Goal: Task Accomplishment & Management: Use online tool/utility

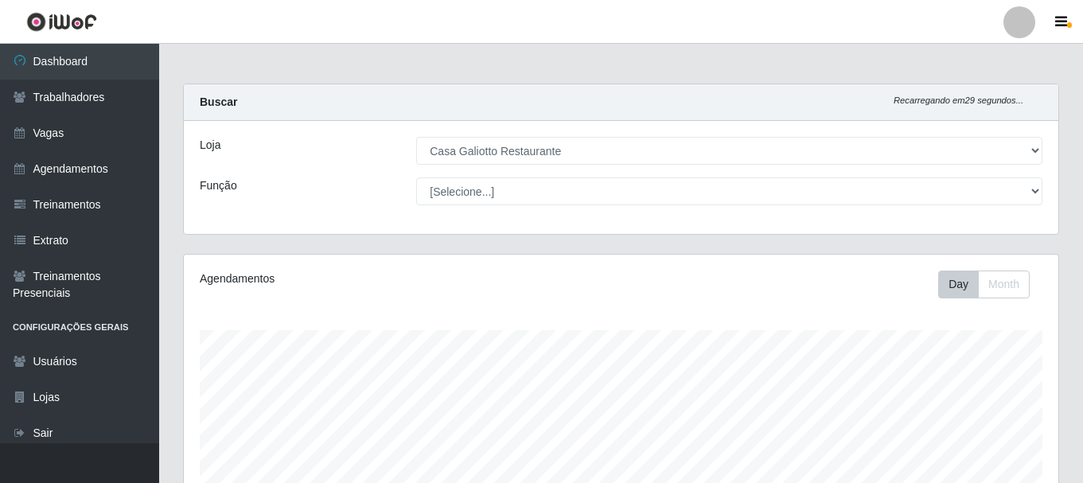
select select "279"
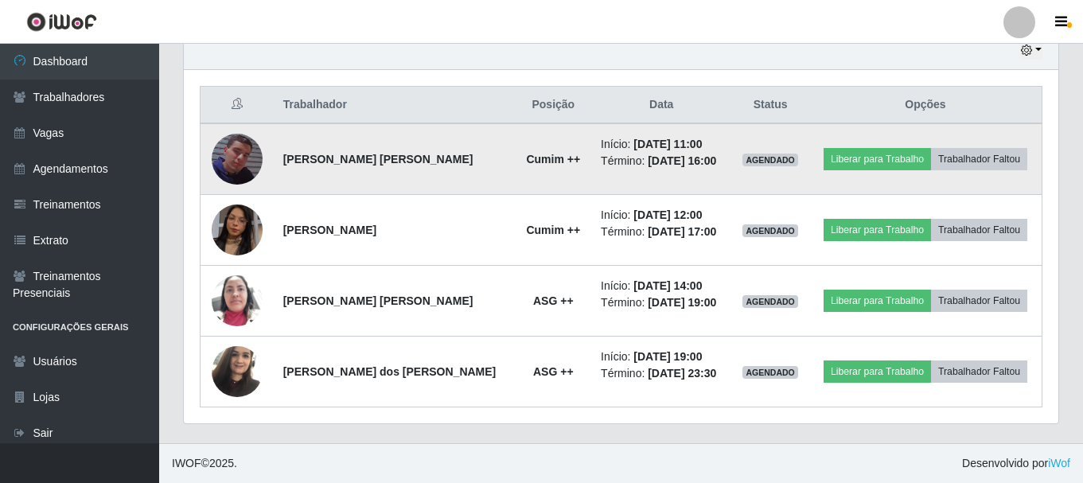
scroll to position [330, 875]
click at [853, 160] on button "Liberar para Trabalho" at bounding box center [877, 159] width 107 height 22
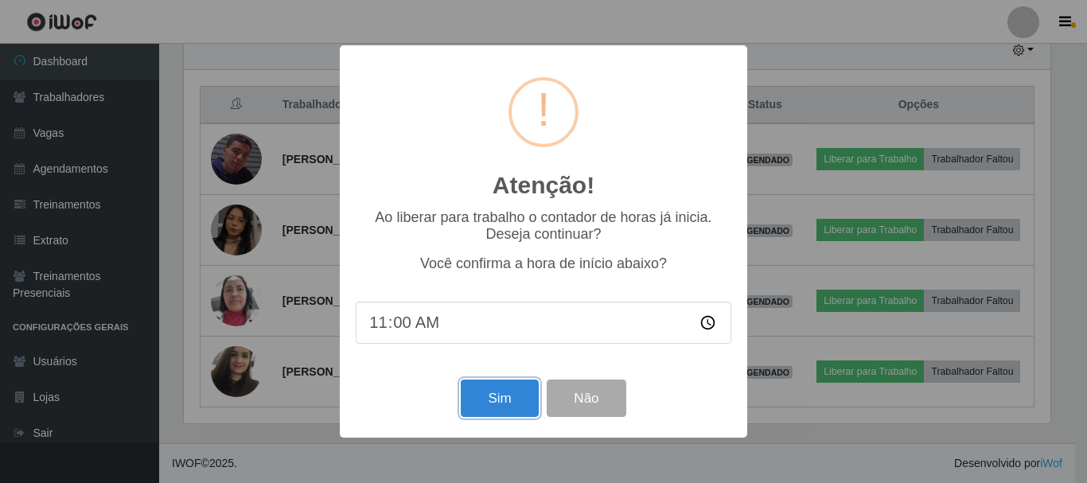
drag, startPoint x: 503, startPoint y: 400, endPoint x: 481, endPoint y: 369, distance: 37.6
click at [484, 375] on div "Atenção! × Ao liberar para trabalho o contador de horas já inicia. Deseja conti…" at bounding box center [543, 241] width 407 height 392
click at [486, 410] on button "Sim" at bounding box center [499, 398] width 77 height 37
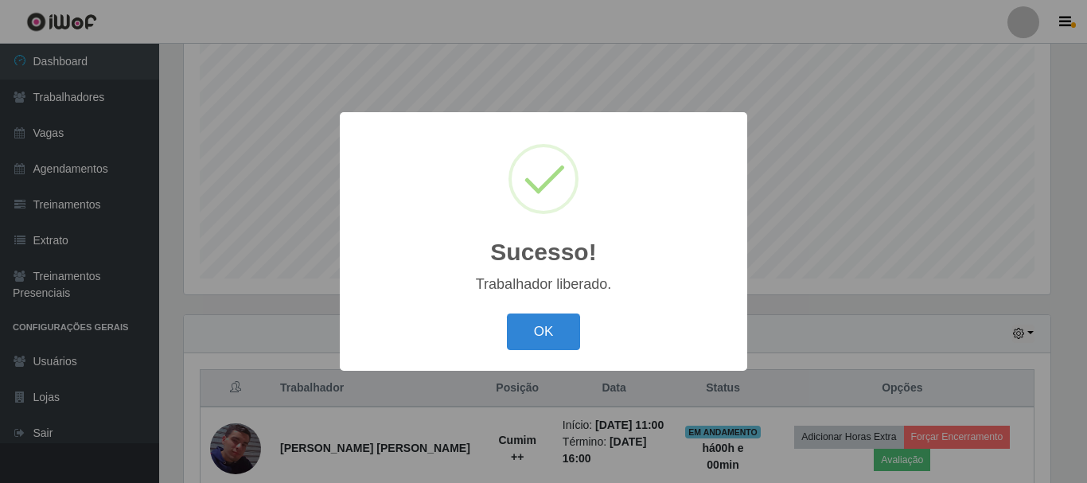
click at [507, 314] on button "OK" at bounding box center [544, 332] width 74 height 37
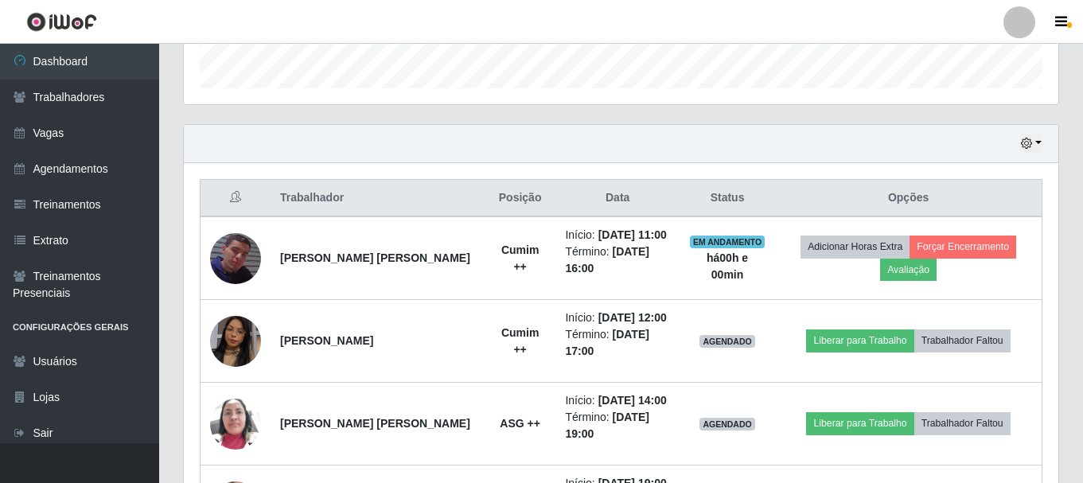
scroll to position [481, 0]
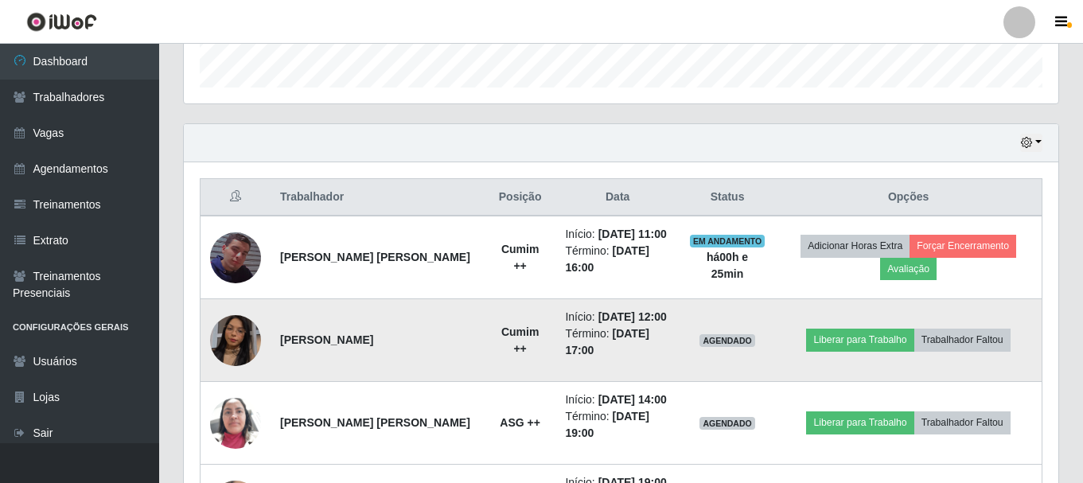
click at [244, 320] on img at bounding box center [235, 340] width 51 height 91
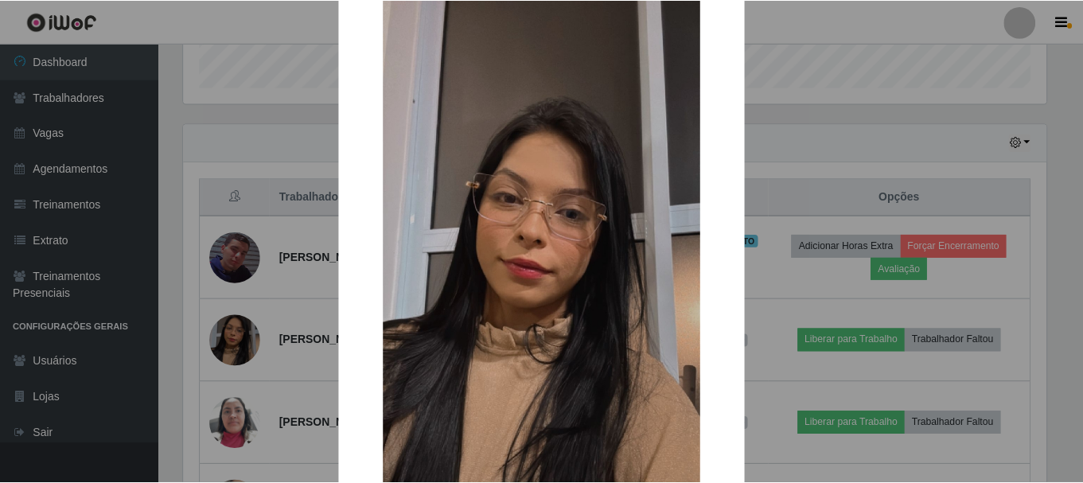
scroll to position [80, 0]
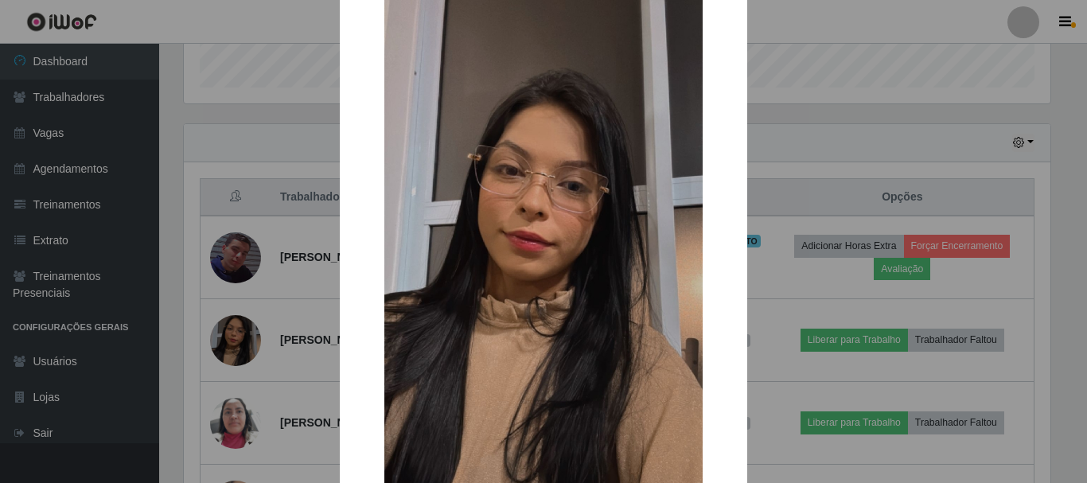
click at [231, 259] on div "× OK Cancel" at bounding box center [543, 241] width 1087 height 483
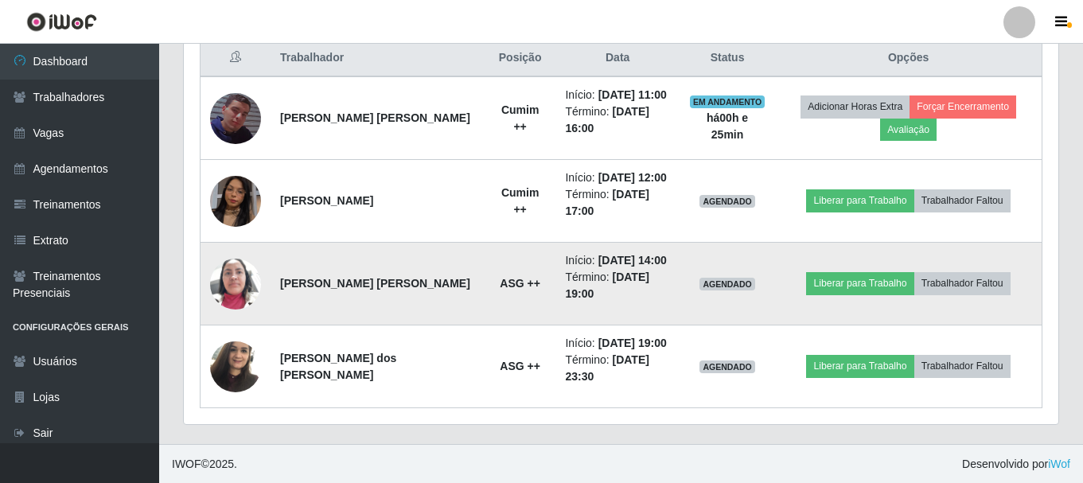
scroll to position [622, 0]
click at [227, 288] on img at bounding box center [235, 283] width 51 height 68
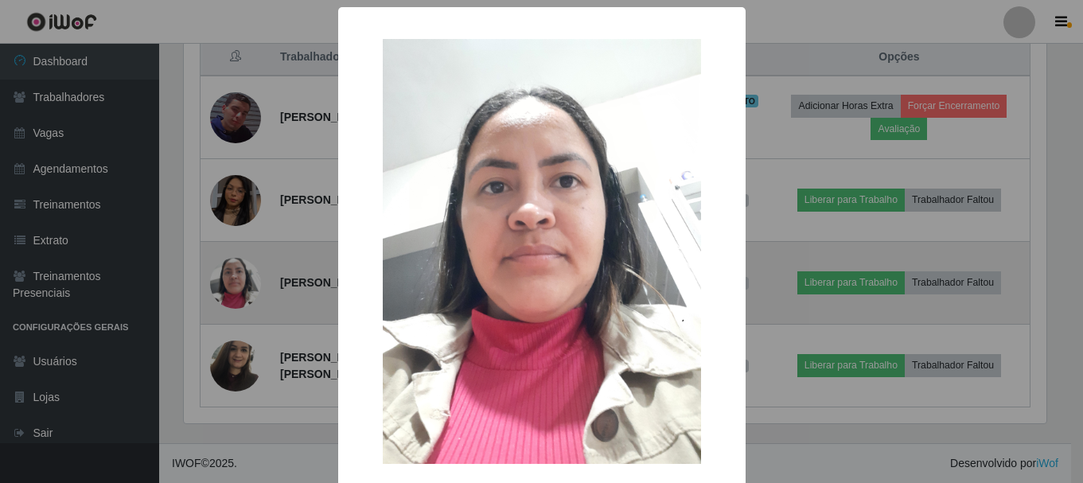
scroll to position [330, 867]
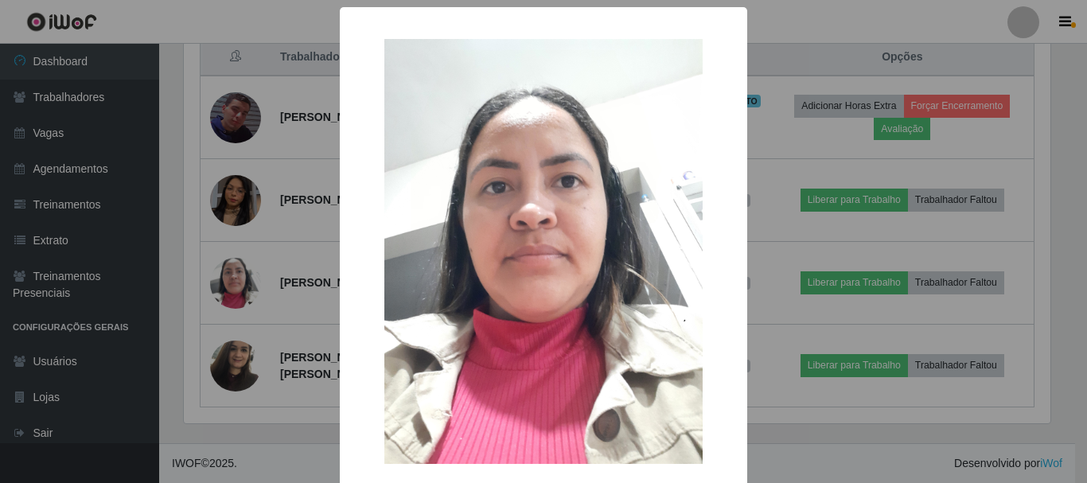
click at [293, 222] on div "× OK Cancel" at bounding box center [543, 241] width 1087 height 483
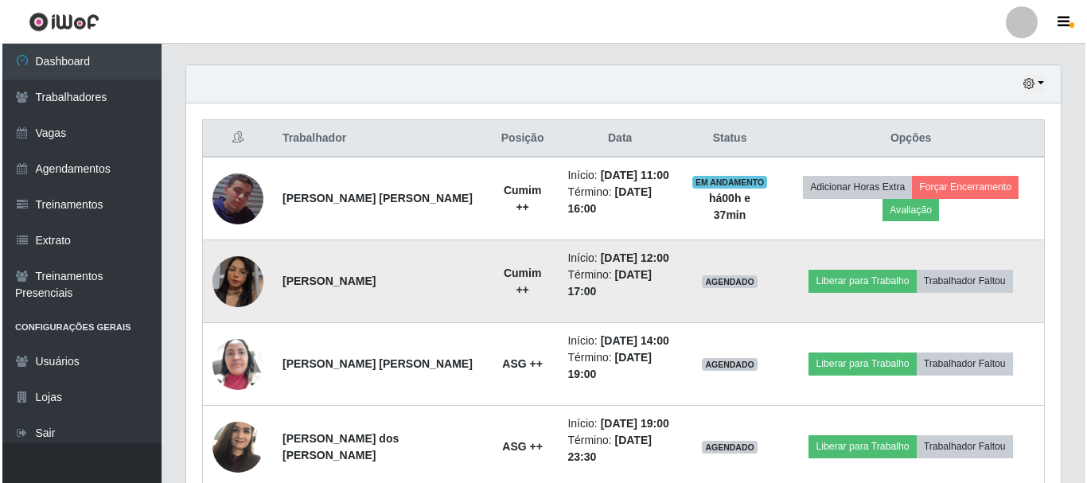
scroll to position [542, 0]
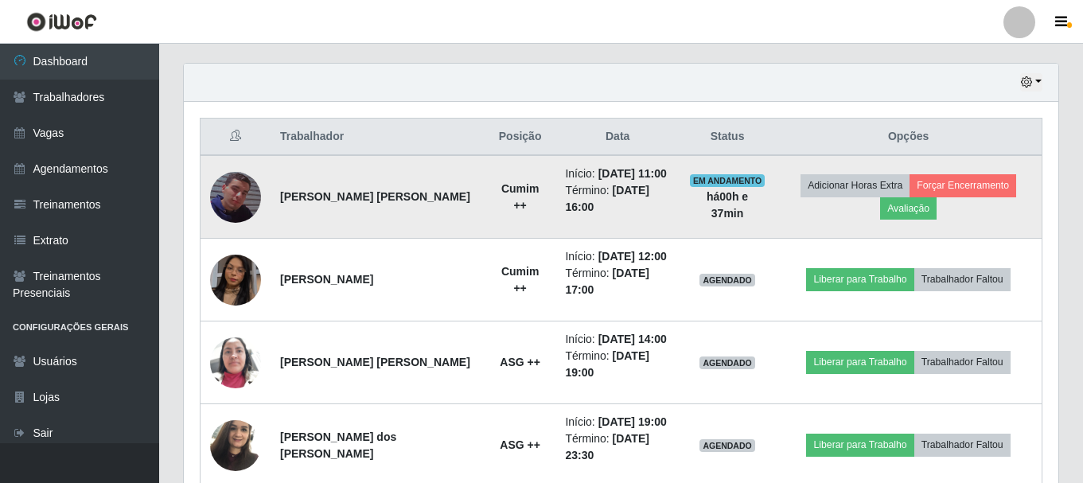
click at [238, 199] on img at bounding box center [235, 197] width 51 height 91
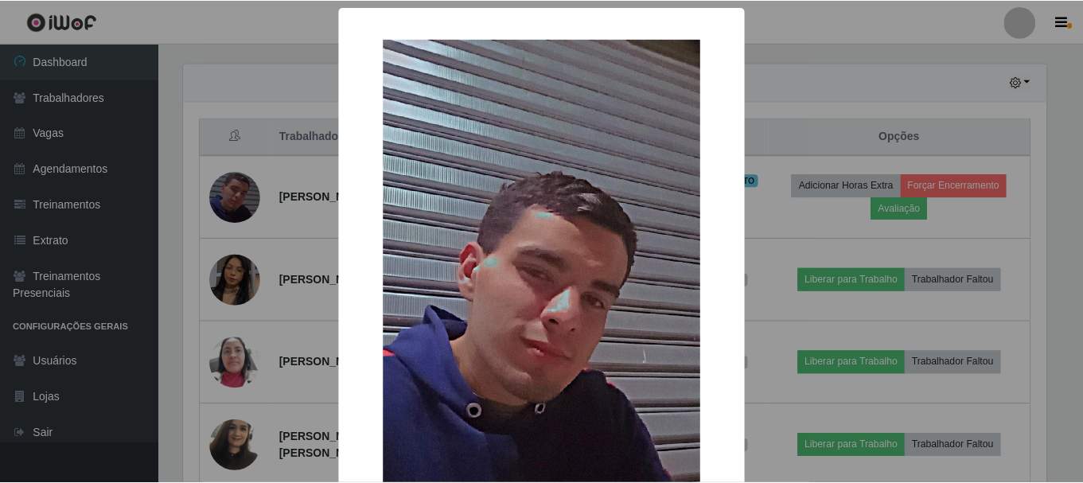
scroll to position [330, 867]
click at [242, 196] on div "× OK Cancel" at bounding box center [543, 241] width 1087 height 483
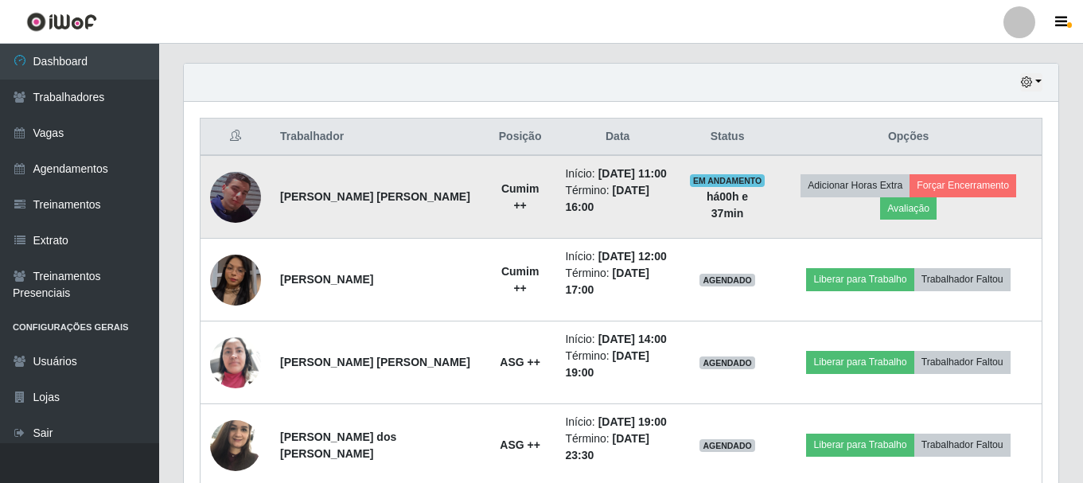
scroll to position [330, 875]
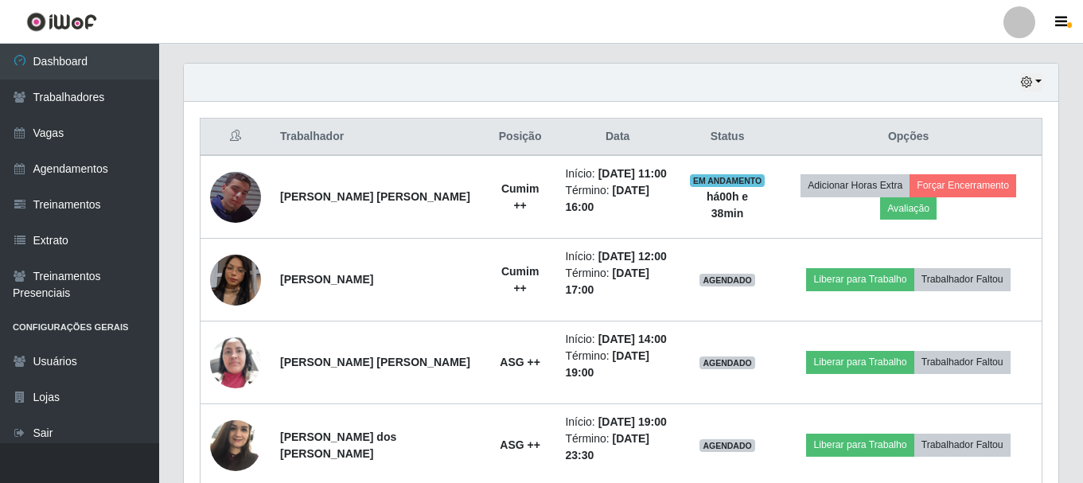
click at [564, 76] on div "Hoje 1 dia 3 dias 1 Semana Não encerrados" at bounding box center [621, 83] width 875 height 38
